Goal: Information Seeking & Learning: Find specific fact

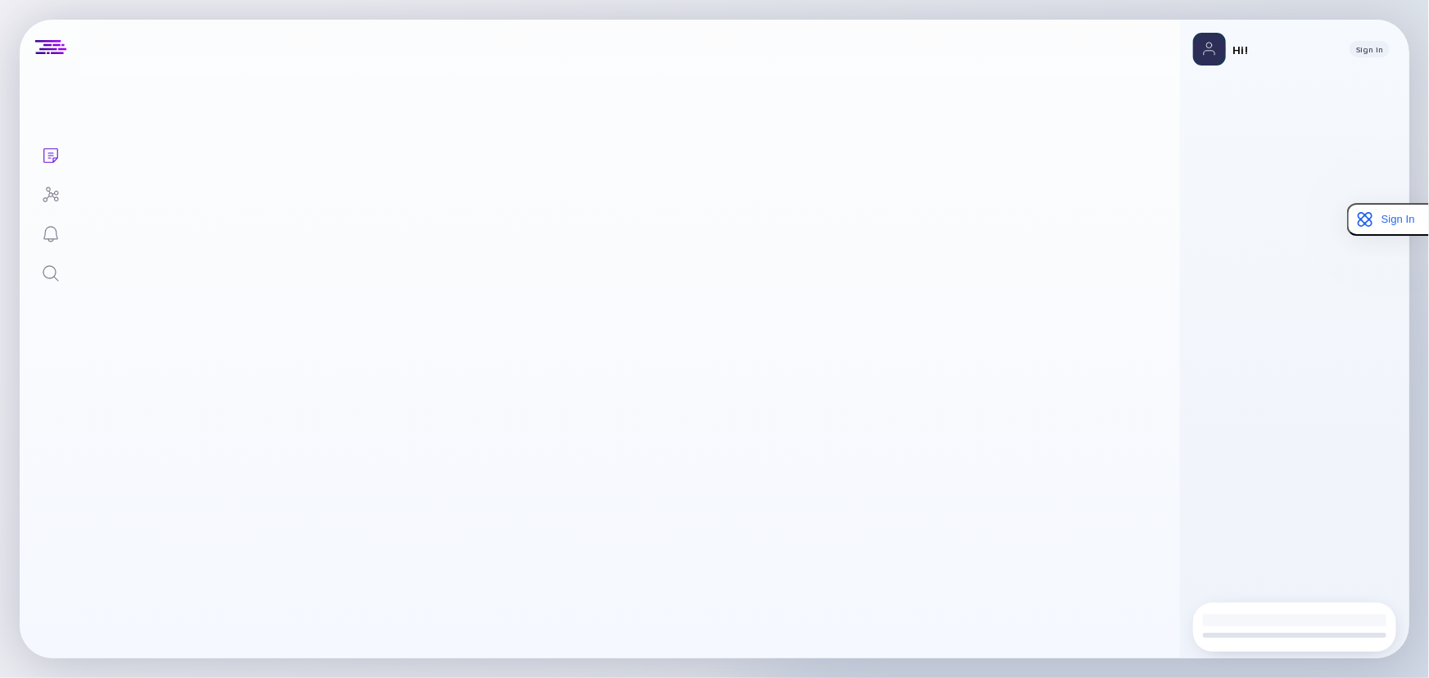
click at [39, 274] on link "Search" at bounding box center [50, 271] width 61 height 39
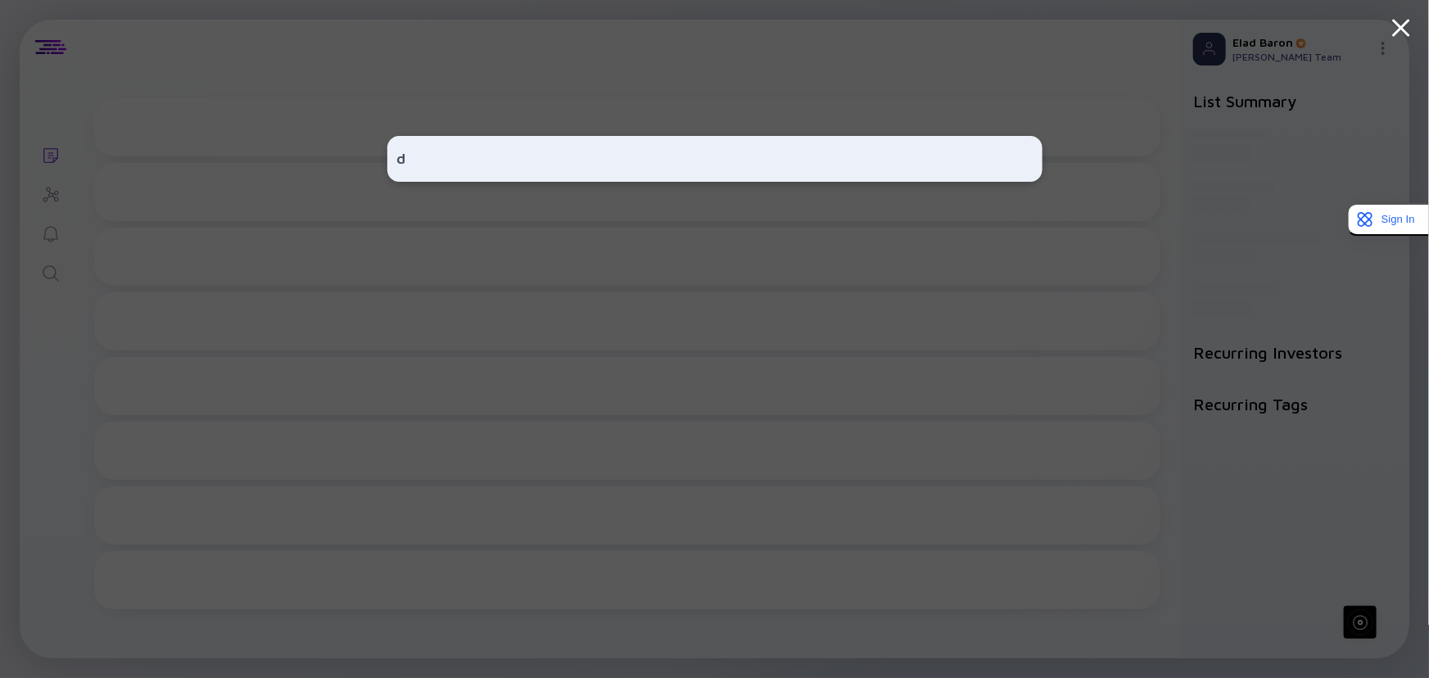
type input "di"
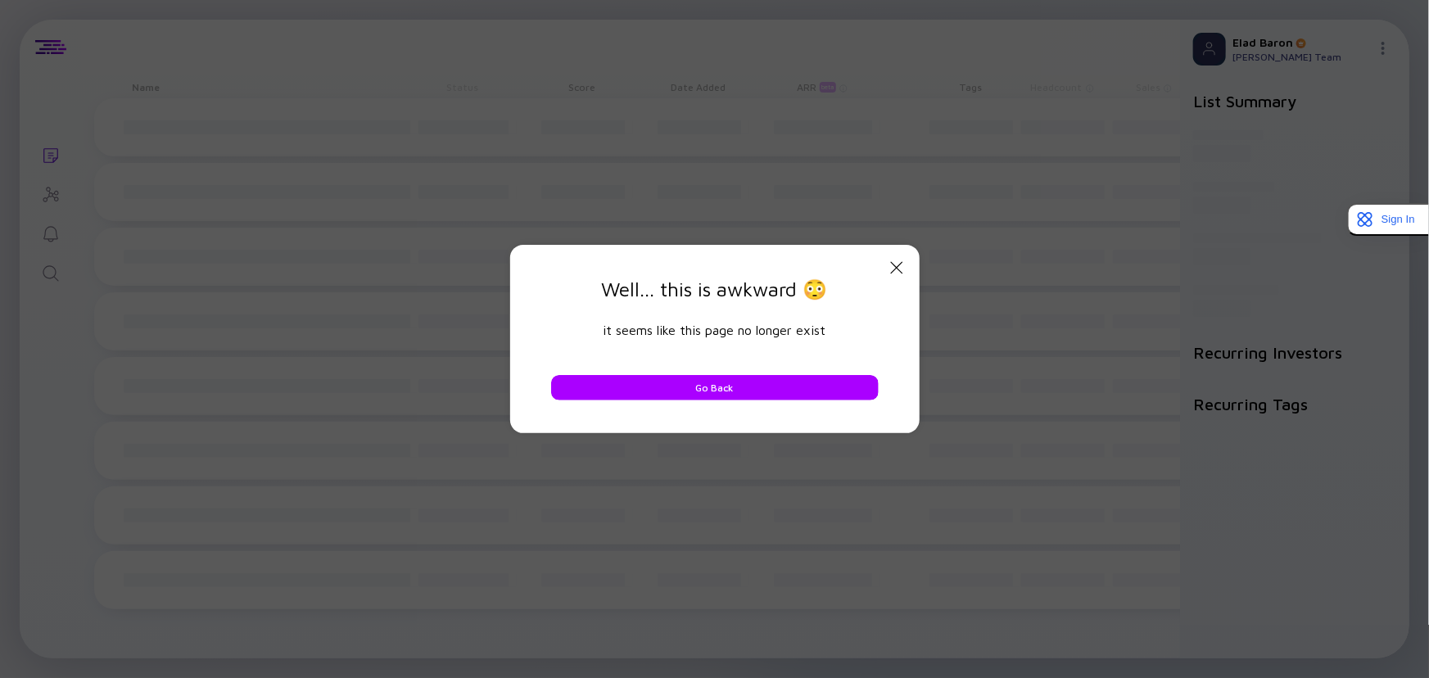
click at [898, 258] on icon "Close Modal" at bounding box center [897, 268] width 20 height 20
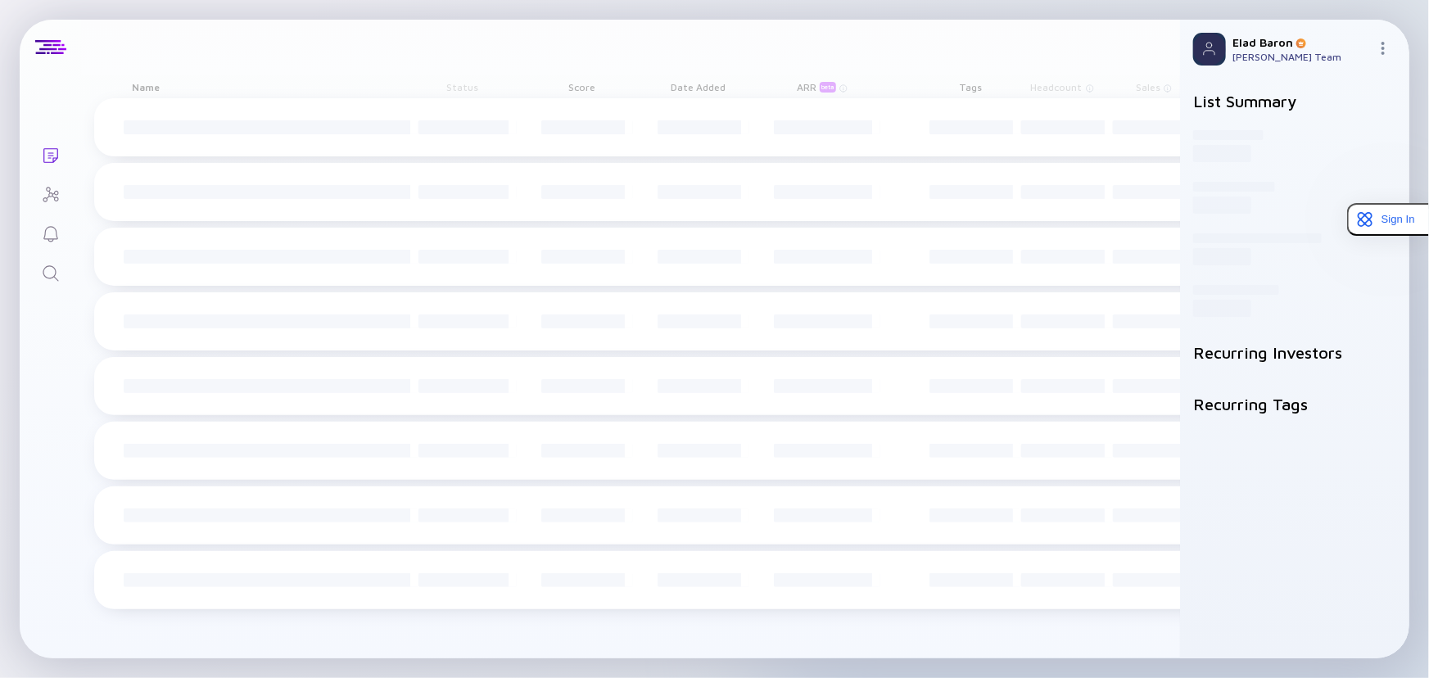
click at [41, 261] on link "Search" at bounding box center [50, 271] width 61 height 39
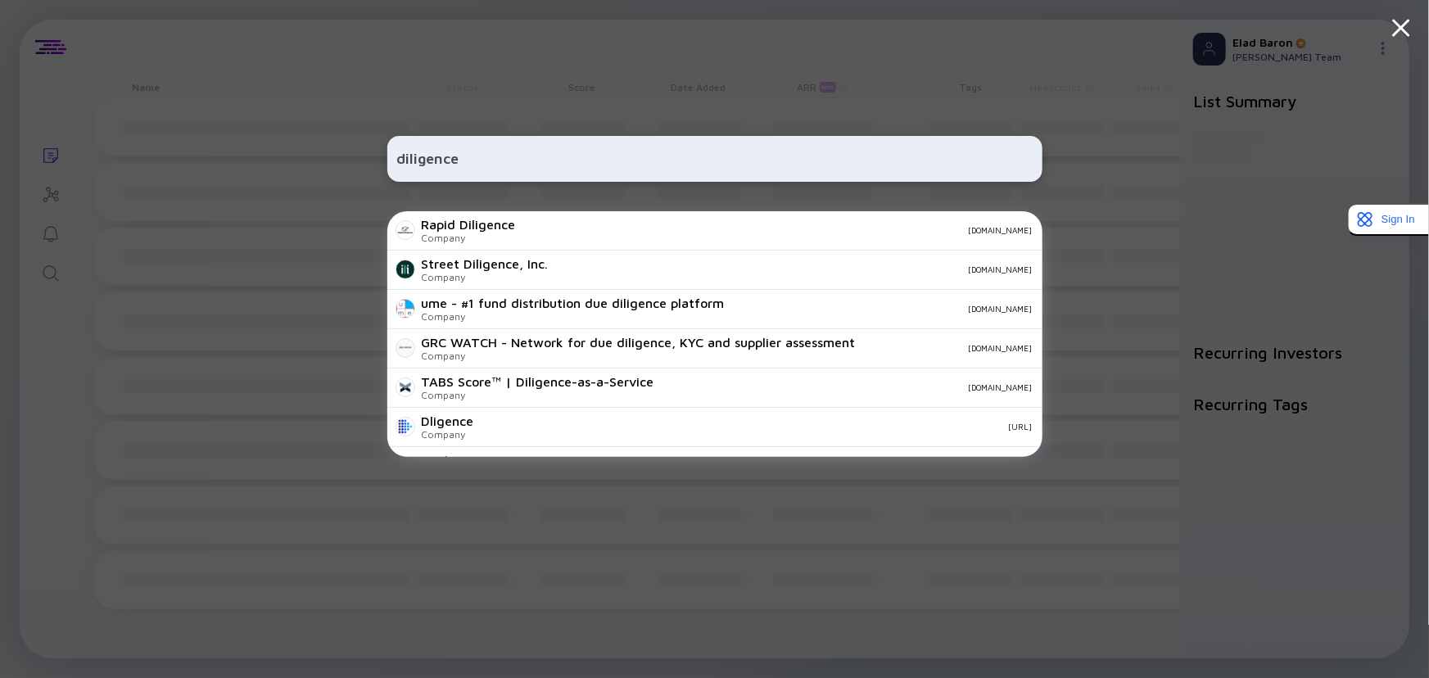
click at [520, 150] on input "diligence" at bounding box center [715, 158] width 636 height 29
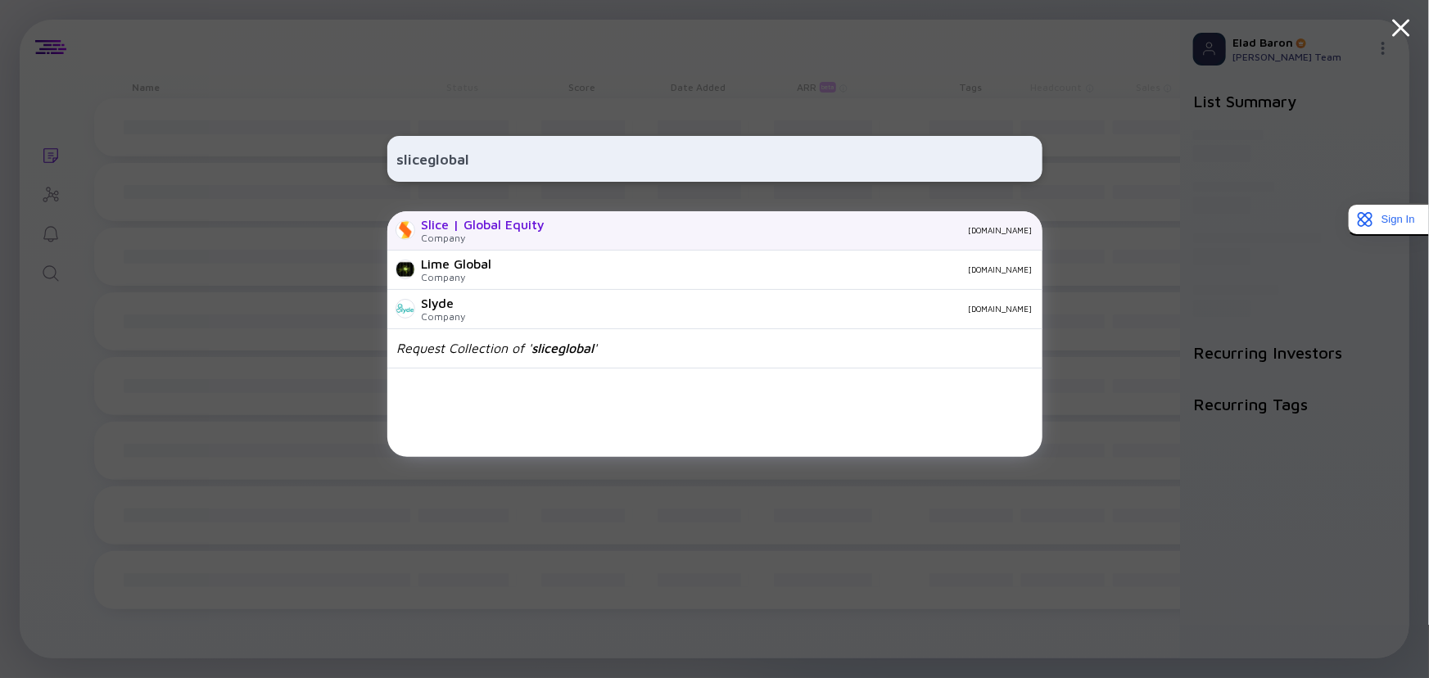
type input "sliceglobal"
click at [470, 227] on div "Slice | Global Equity" at bounding box center [484, 224] width 124 height 15
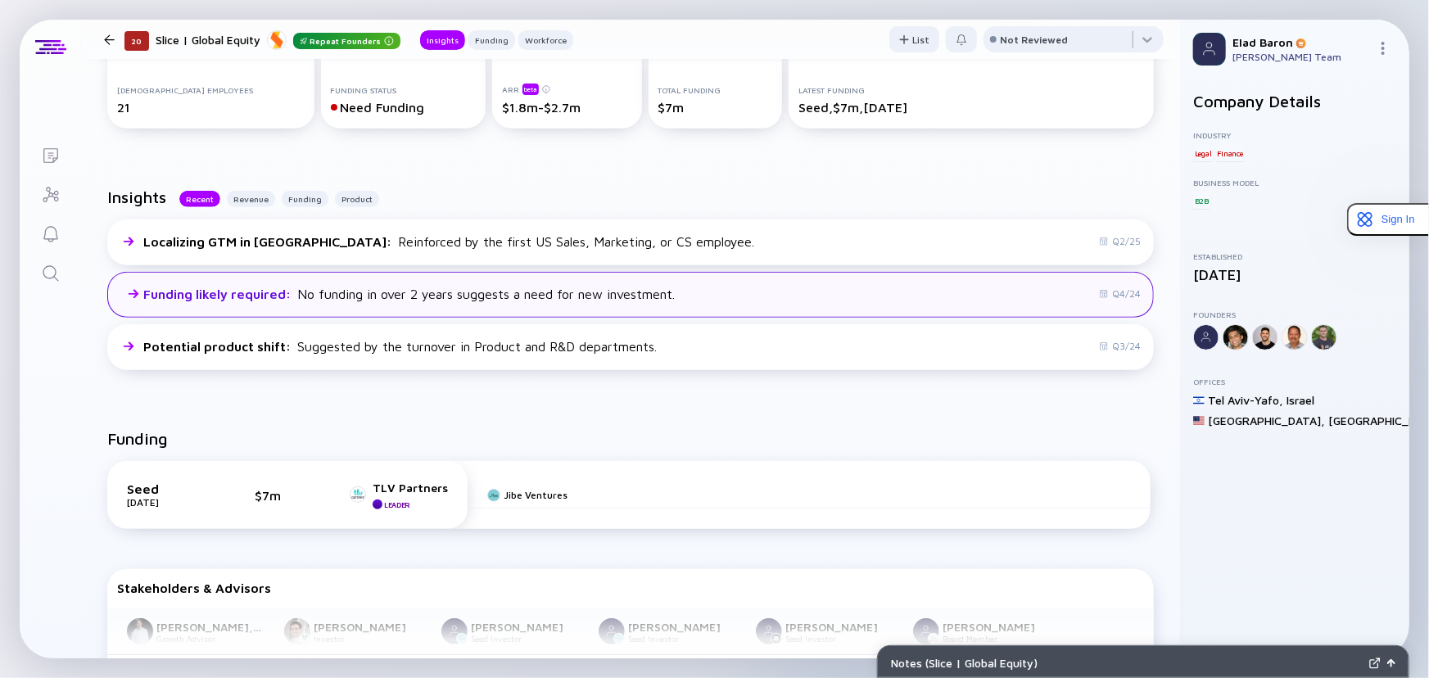
scroll to position [446, 0]
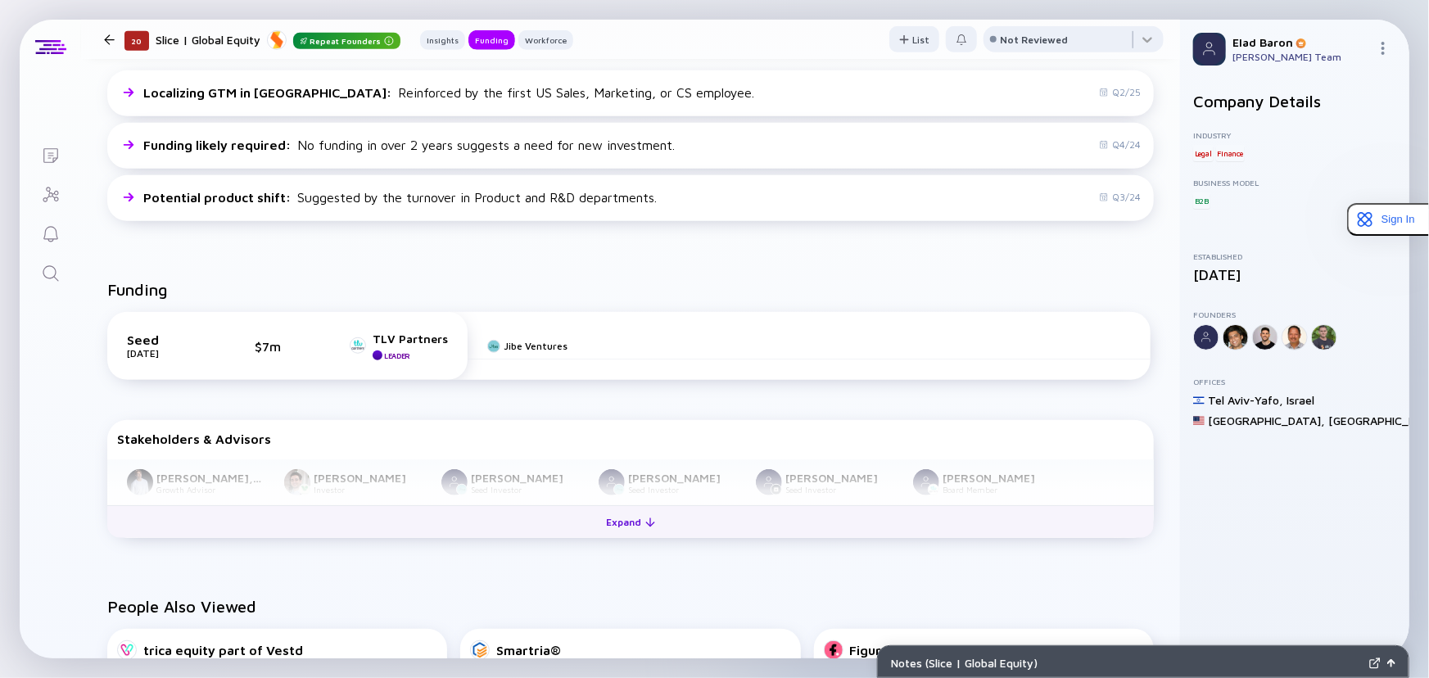
click at [597, 526] on div "Expand" at bounding box center [631, 522] width 68 height 25
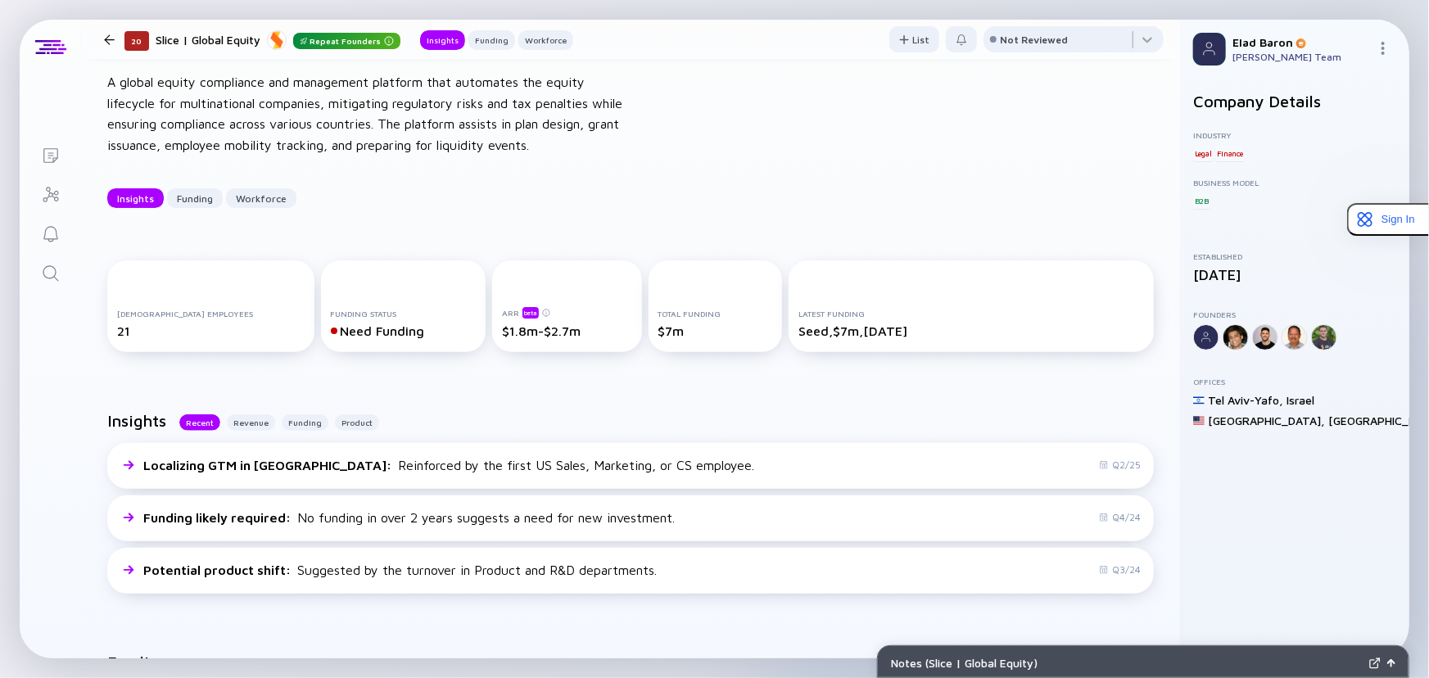
scroll to position [0, 0]
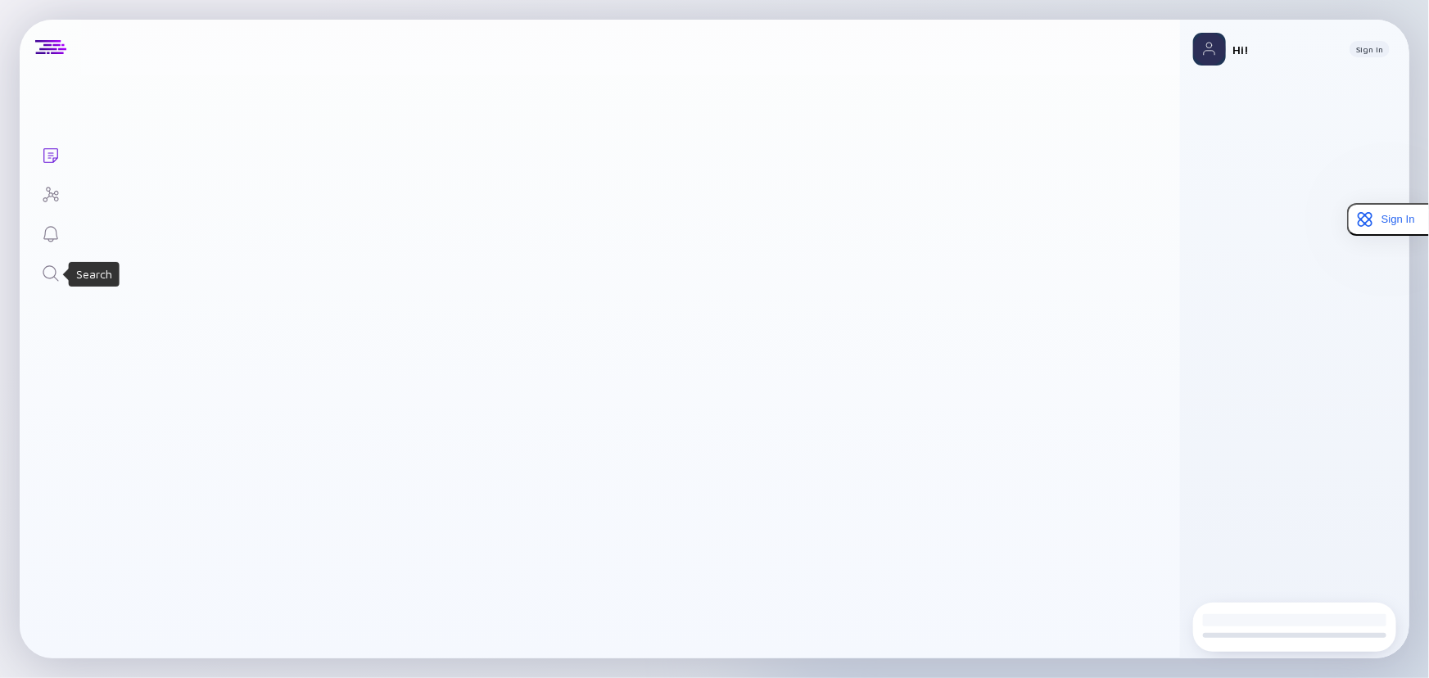
click at [69, 270] on div "Search" at bounding box center [94, 274] width 51 height 25
click at [69, 271] on div at bounding box center [75, 274] width 13 height 13
click at [60, 272] on link "Search" at bounding box center [50, 271] width 61 height 39
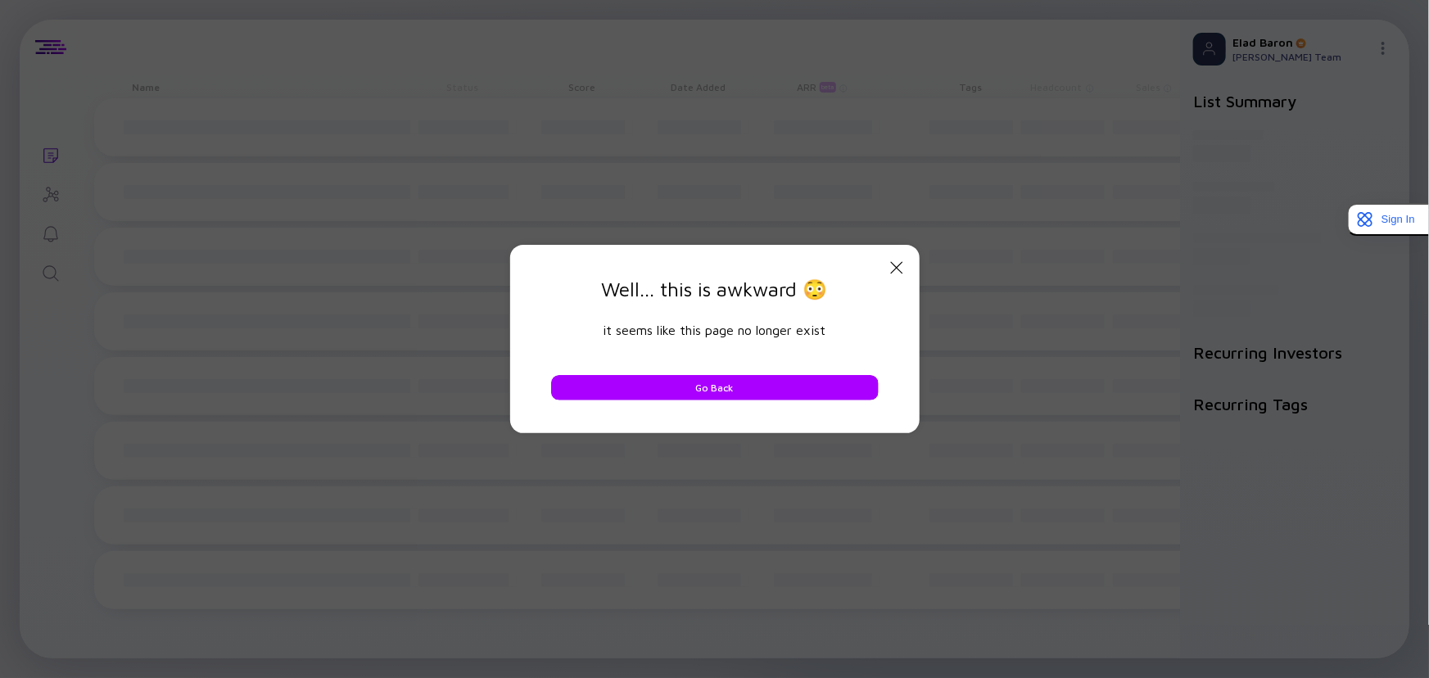
click at [896, 260] on icon "Close Modal" at bounding box center [897, 268] width 20 height 20
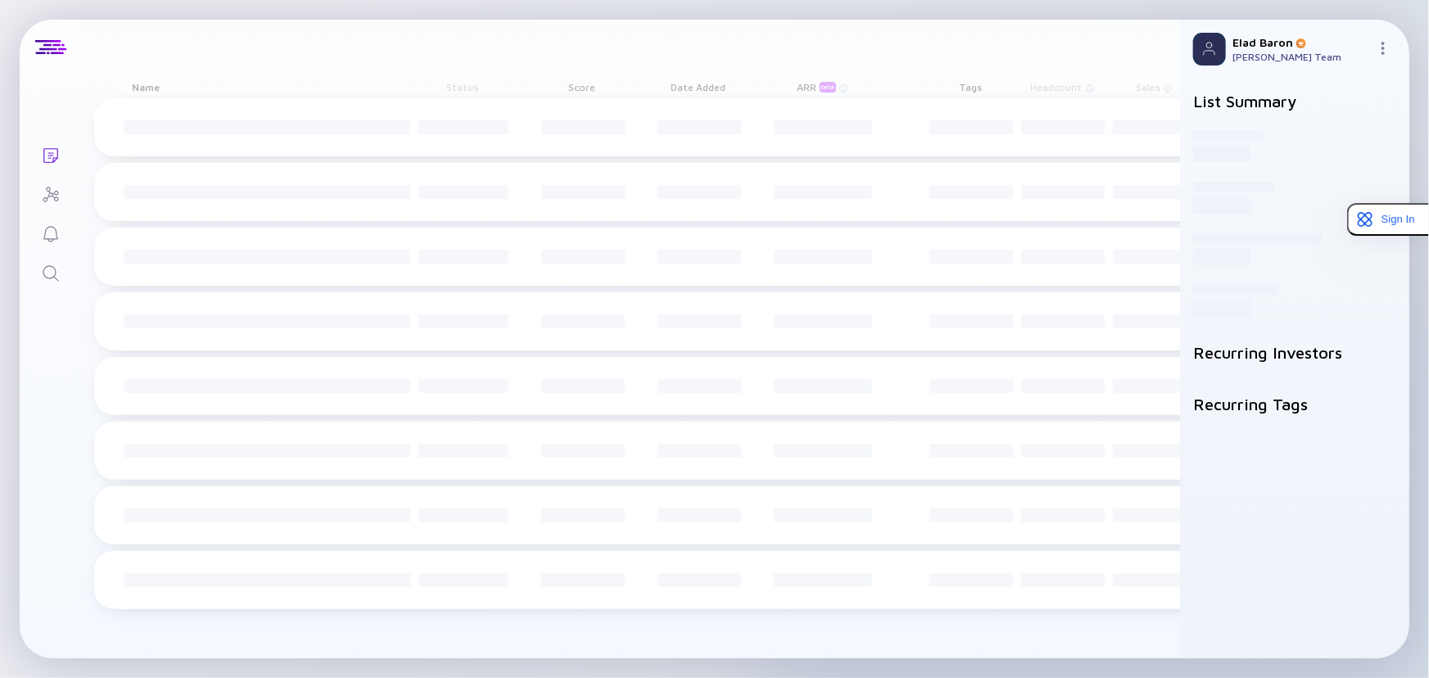
click at [57, 279] on icon "Search" at bounding box center [51, 274] width 20 height 20
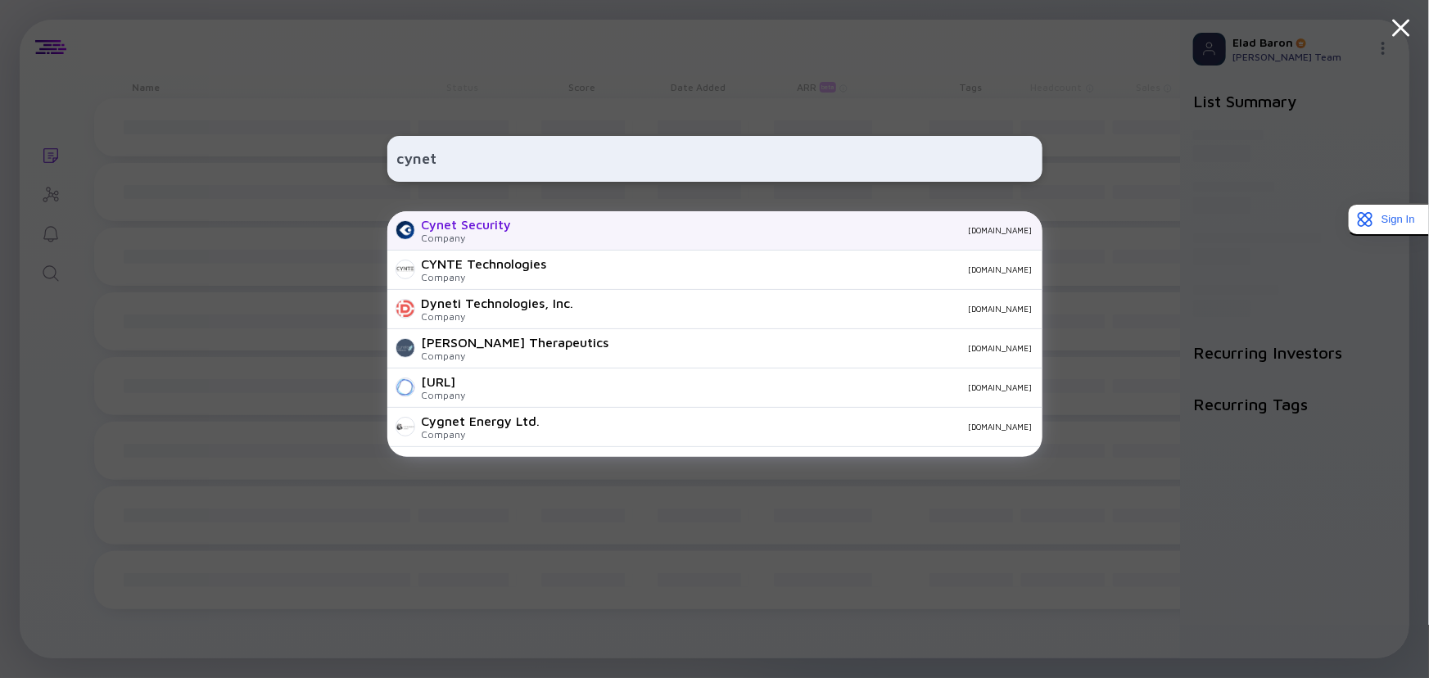
type input "cynet"
click at [538, 229] on div "[DOMAIN_NAME]" at bounding box center [779, 230] width 508 height 10
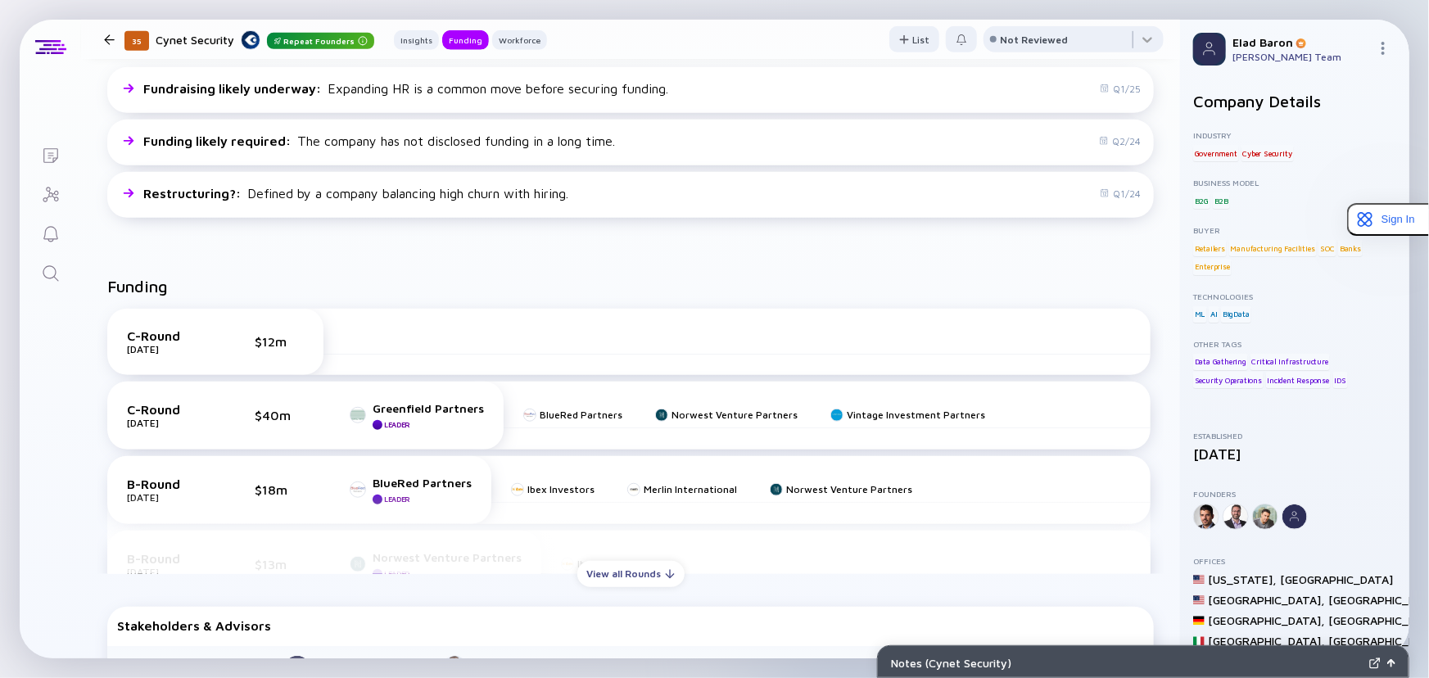
scroll to position [446, 0]
